Goal: Task Accomplishment & Management: Manage account settings

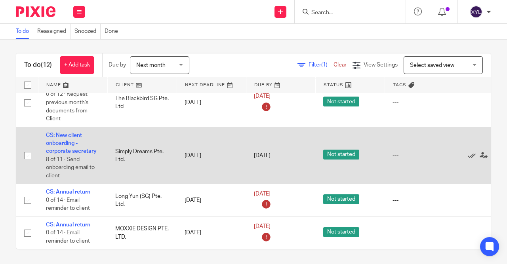
scroll to position [3, 0]
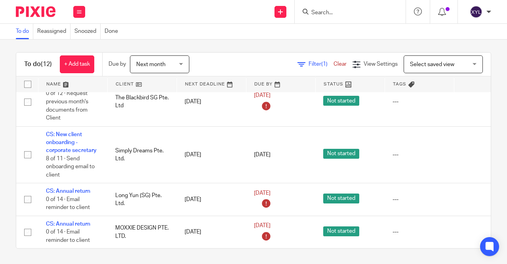
click at [334, 7] on form at bounding box center [353, 12] width 84 height 10
click at [328, 16] on form at bounding box center [353, 12] width 84 height 10
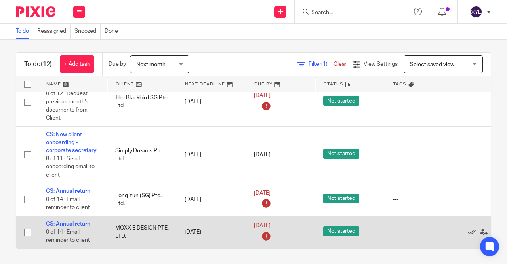
click at [73, 227] on td "CS: Annual return 0 of 14 · Email reminder to client" at bounding box center [72, 232] width 69 height 32
click at [74, 222] on link "CS: Annual return" at bounding box center [68, 224] width 44 height 6
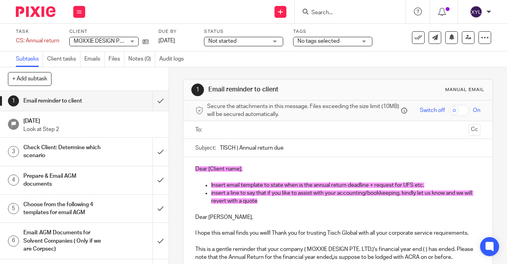
click at [328, 7] on form at bounding box center [353, 12] width 84 height 10
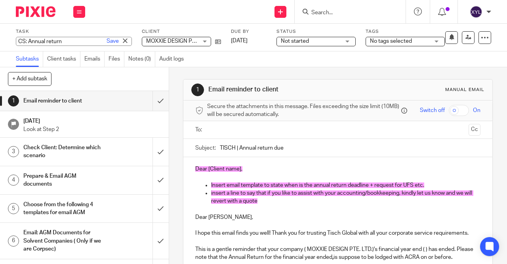
click at [36, 38] on div "CS: Annual return Save CS: Annual return" at bounding box center [74, 41] width 116 height 9
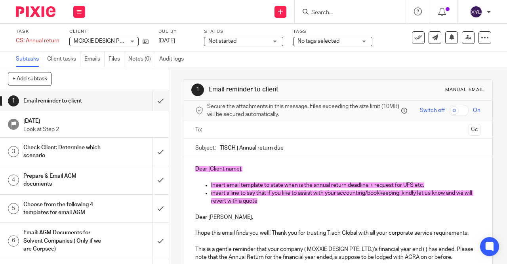
click at [316, 10] on input "Search" at bounding box center [346, 13] width 71 height 7
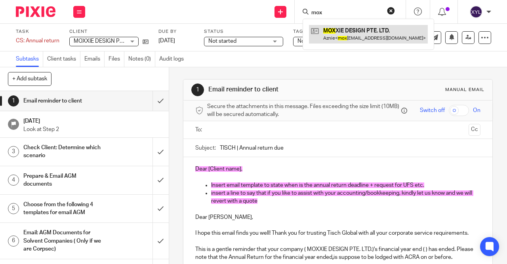
type input "mox"
click at [339, 39] on link at bounding box center [368, 34] width 119 height 18
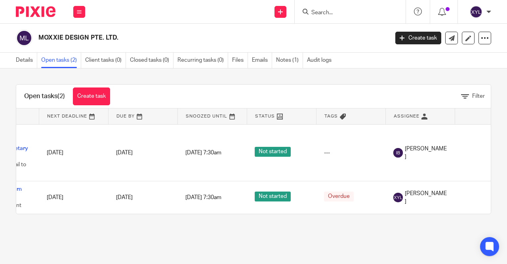
scroll to position [0, 80]
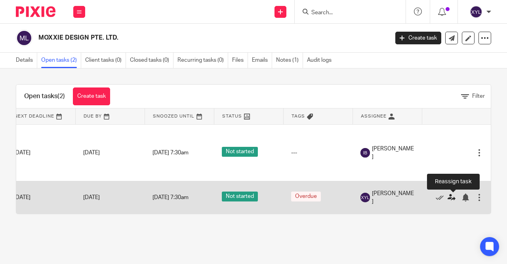
click at [453, 197] on icon at bounding box center [452, 198] width 8 height 8
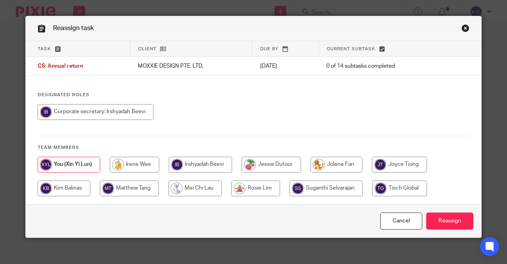
click at [217, 169] on input "radio" at bounding box center [200, 165] width 63 height 16
radio input "true"
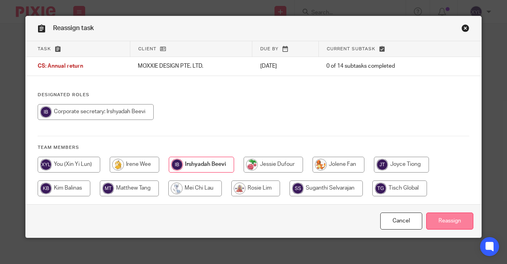
click at [456, 223] on input "Reassign" at bounding box center [449, 221] width 47 height 17
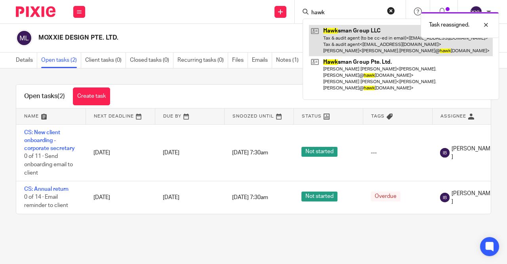
type input "hawk"
click at [371, 43] on link at bounding box center [401, 40] width 184 height 31
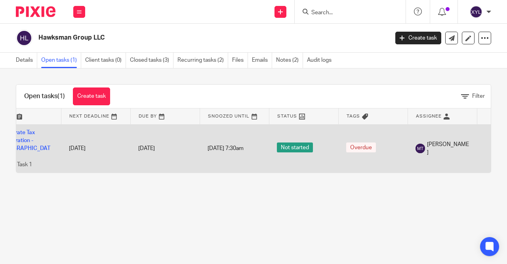
scroll to position [0, 25]
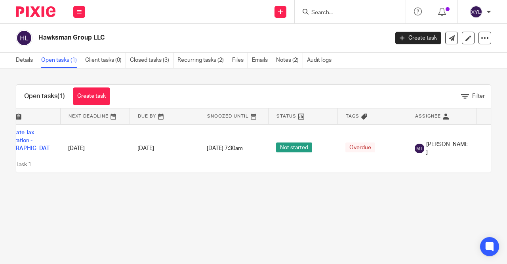
click at [204, 69] on div "Open tasks (1) Create task Filter Name Next Deadline Due By Snoozed Until Statu…" at bounding box center [253, 129] width 507 height 120
click at [201, 61] on link "Recurring tasks (2)" at bounding box center [202, 60] width 51 height 15
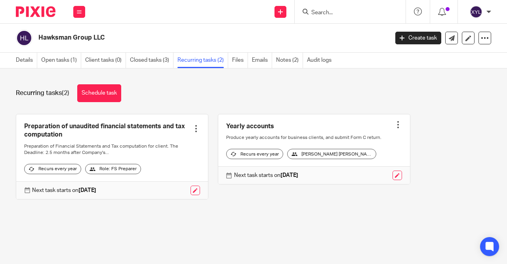
click at [397, 130] on link at bounding box center [314, 149] width 192 height 70
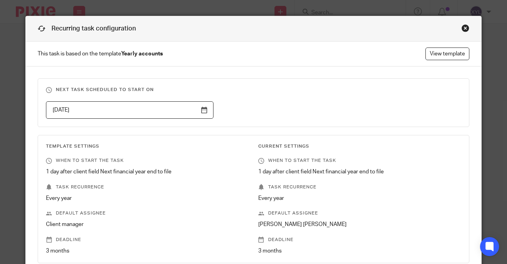
scroll to position [344, 0]
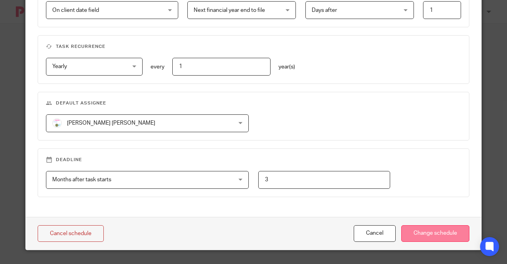
click at [412, 233] on input "Change schedule" at bounding box center [435, 233] width 68 height 17
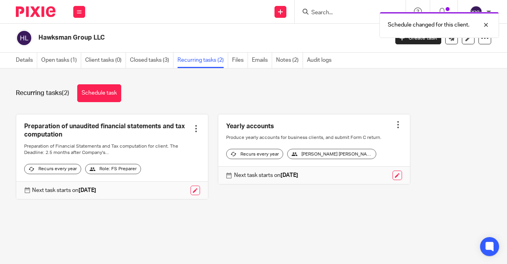
click at [399, 126] on div at bounding box center [398, 125] width 8 height 8
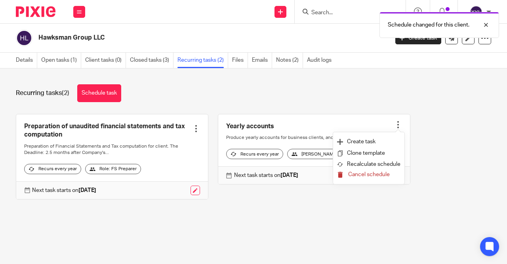
click at [381, 174] on span "Cancel schedule" at bounding box center [369, 175] width 42 height 6
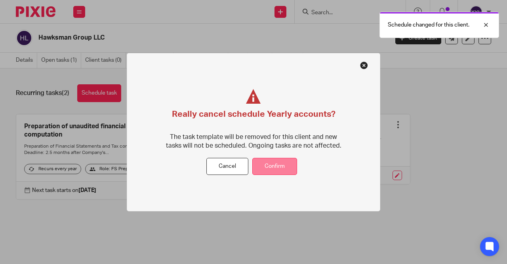
click at [269, 165] on button "Confirm" at bounding box center [274, 166] width 45 height 17
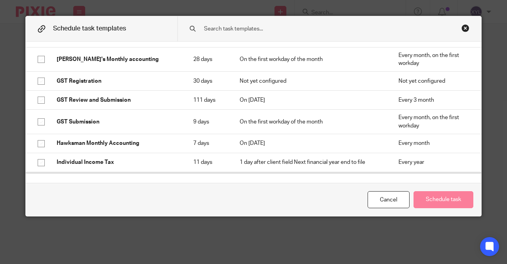
scroll to position [666, 0]
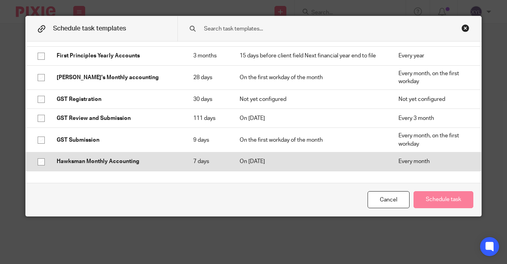
click at [115, 153] on td "Hawksman Monthly Accounting" at bounding box center [117, 162] width 137 height 19
checkbox input "true"
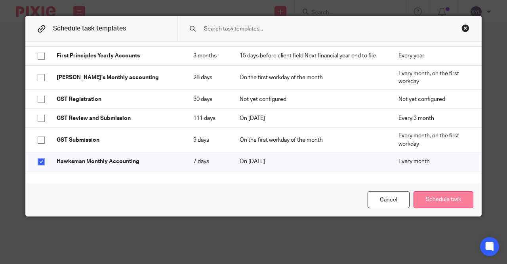
click at [449, 198] on button "Schedule task" at bounding box center [444, 199] width 60 height 17
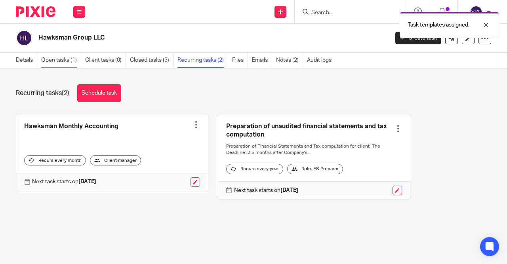
click at [77, 60] on link "Open tasks (1)" at bounding box center [61, 60] width 40 height 15
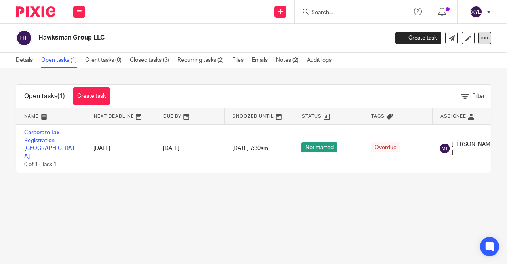
click at [487, 42] on div at bounding box center [485, 38] width 13 height 13
click at [274, 92] on div "Open tasks (1) Create task Filter" at bounding box center [253, 97] width 475 height 24
click at [80, 92] on link "Create task" at bounding box center [91, 97] width 37 height 18
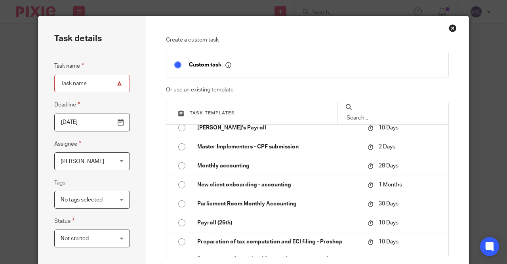
scroll to position [743, 0]
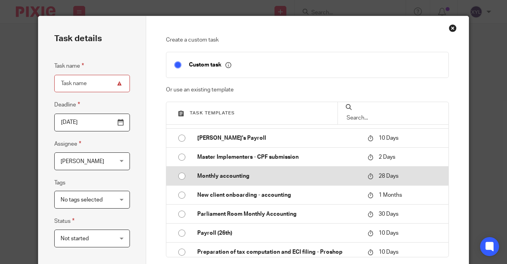
click at [202, 177] on p "Monthly accounting" at bounding box center [278, 176] width 163 height 8
type input "[DATE]"
type input "Monthly accounting"
checkbox input "false"
radio input "true"
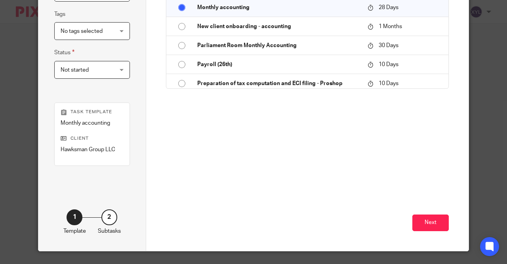
scroll to position [172, 0]
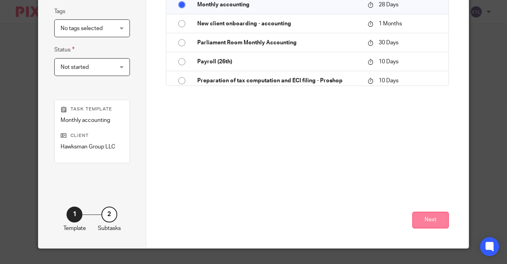
click at [427, 220] on button "Next" at bounding box center [430, 220] width 36 height 17
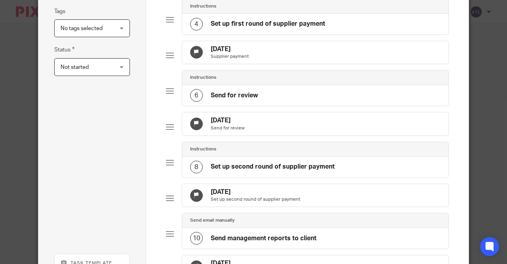
scroll to position [360, 0]
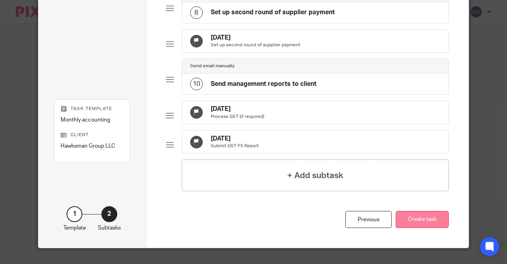
click at [414, 212] on button "Create task" at bounding box center [422, 219] width 53 height 17
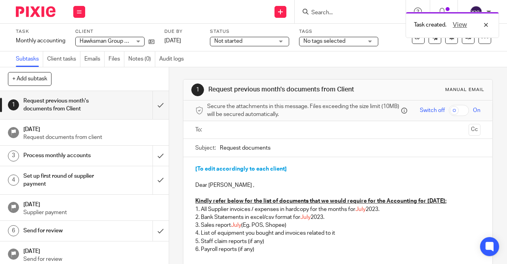
click at [327, 16] on div "Task created. View" at bounding box center [377, 23] width 246 height 30
click at [335, 12] on div "Task created. View" at bounding box center [377, 23] width 246 height 30
click at [342, 10] on input "Search" at bounding box center [346, 13] width 71 height 7
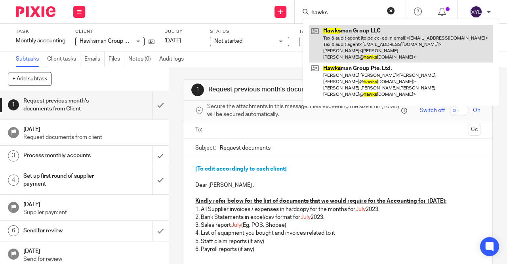
type input "hawks"
click at [335, 43] on link at bounding box center [401, 44] width 184 height 38
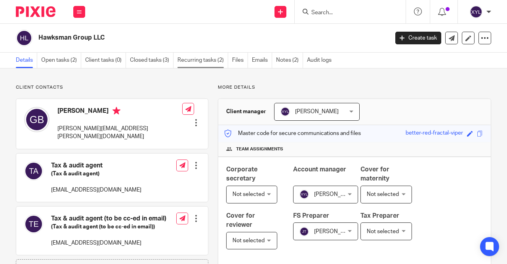
click at [205, 61] on link "Recurring tasks (2)" at bounding box center [202, 60] width 51 height 15
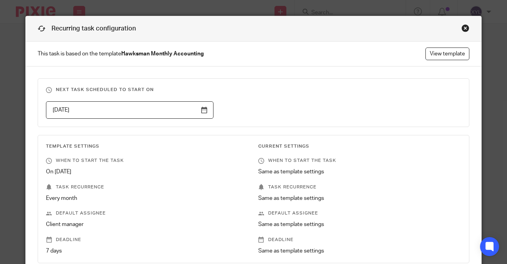
click at [465, 27] on div "Close this dialog window" at bounding box center [466, 28] width 8 height 8
click at [469, 25] on div "Close this dialog window" at bounding box center [466, 28] width 8 height 8
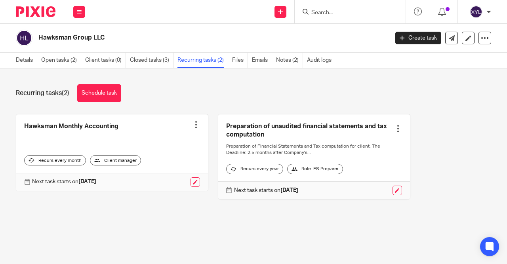
click at [191, 124] on link at bounding box center [112, 152] width 192 height 76
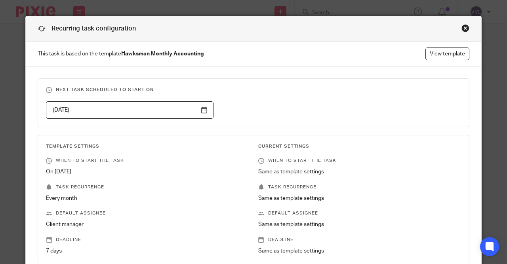
click at [466, 28] on div "Close this dialog window" at bounding box center [466, 28] width 8 height 8
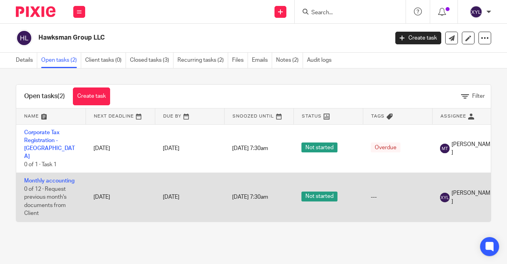
scroll to position [0, 80]
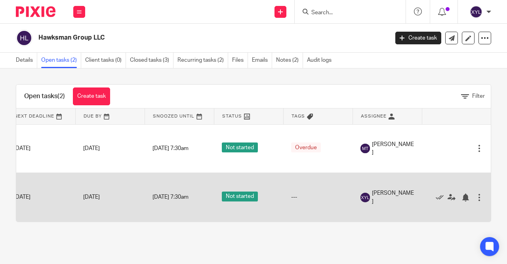
click at [387, 189] on span "[PERSON_NAME]" at bounding box center [393, 197] width 42 height 16
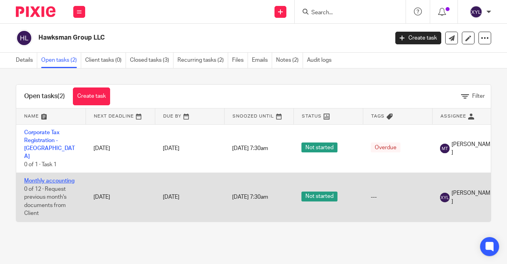
click at [51, 178] on link "Monthly accounting" at bounding box center [49, 181] width 50 height 6
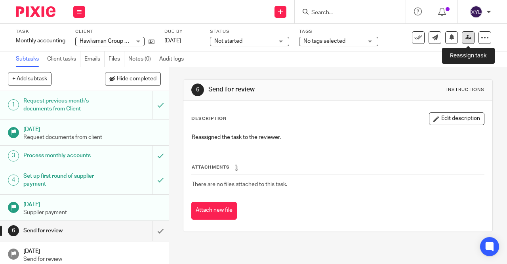
click at [466, 42] on link at bounding box center [468, 37] width 13 height 13
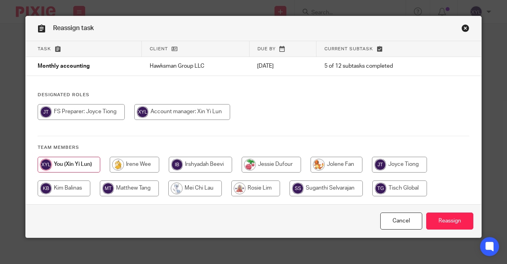
click at [120, 187] on input "radio" at bounding box center [129, 189] width 59 height 16
radio input "true"
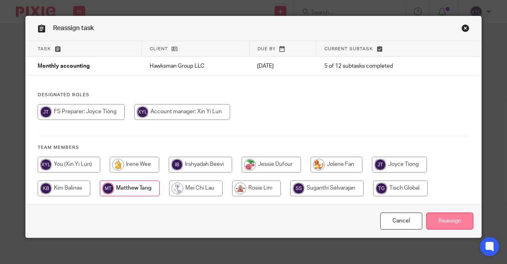
click at [446, 220] on input "Reassign" at bounding box center [449, 221] width 47 height 17
